Goal: Check status: Check status

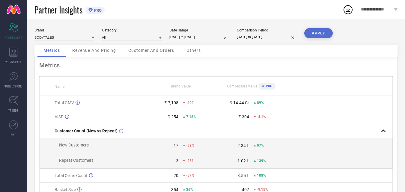
click at [180, 37] on input "[DATE] to [DATE]" at bounding box center [199, 37] width 60 height 6
select select "6"
select select "2025"
select select "7"
select select "2025"
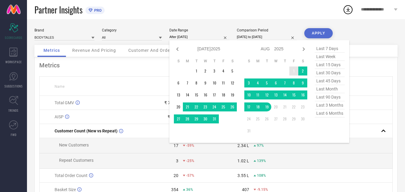
click at [293, 67] on td "1" at bounding box center [293, 71] width 9 height 9
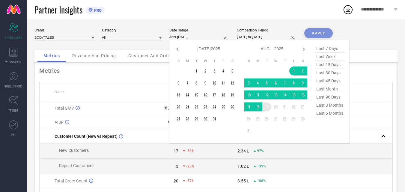
type input "[DATE] to [DATE]"
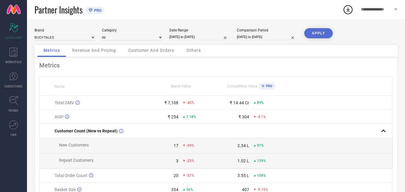
select select "6"
select select "2024"
select select "7"
select select "2024"
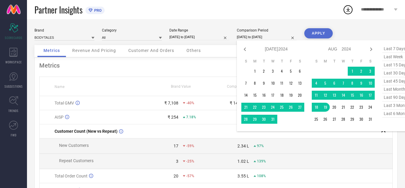
click at [261, 37] on input "[DATE] to [DATE]" at bounding box center [267, 37] width 60 height 6
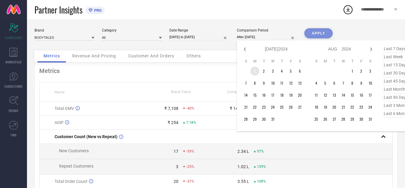
click at [255, 70] on td "1" at bounding box center [254, 71] width 9 height 9
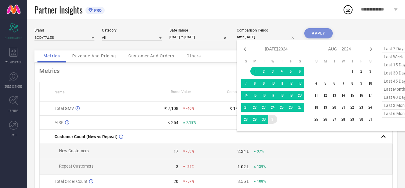
type input "[DATE] to [DATE]"
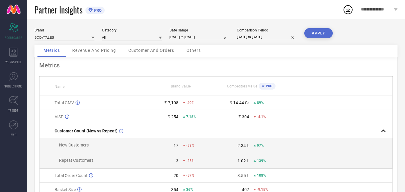
click at [318, 32] on button "APPLY" at bounding box center [318, 33] width 28 height 10
